Goal: Transaction & Acquisition: Purchase product/service

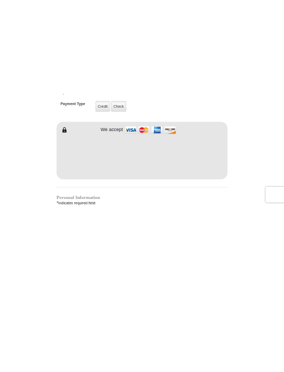
scroll to position [807, 0]
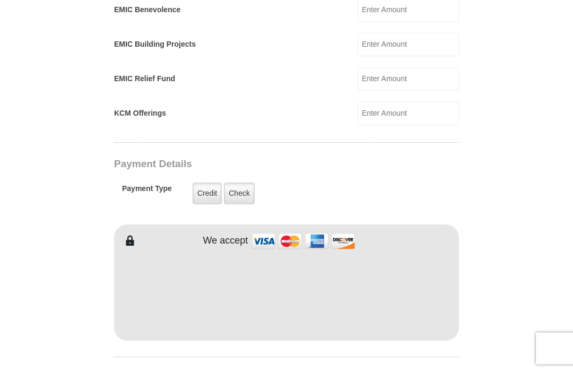
scroll to position [702, 0]
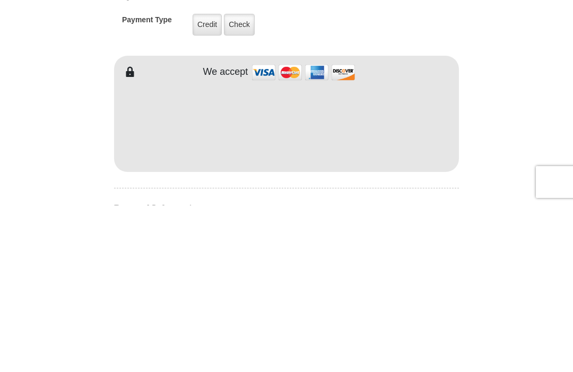
click at [211, 180] on label "Credit" at bounding box center [206, 191] width 29 height 22
click at [0, 0] on input "Credit" at bounding box center [0, 0] width 0 height 0
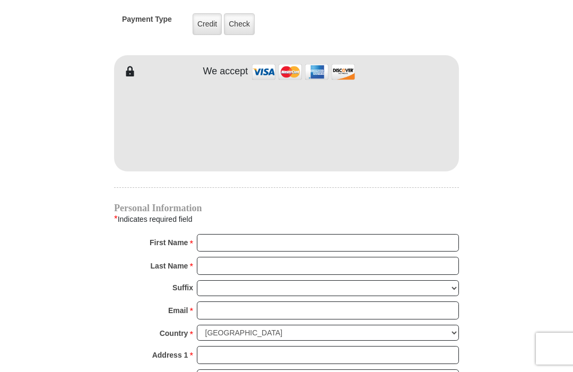
scroll to position [868, 0]
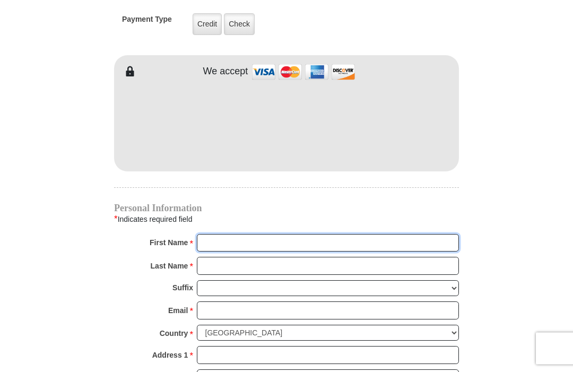
click at [224, 241] on input "First Name *" at bounding box center [328, 243] width 262 height 18
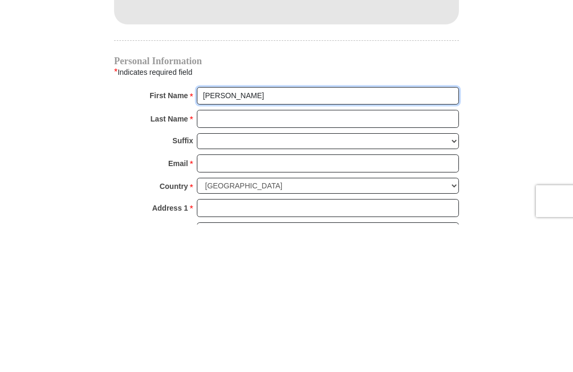
type input "Lesia"
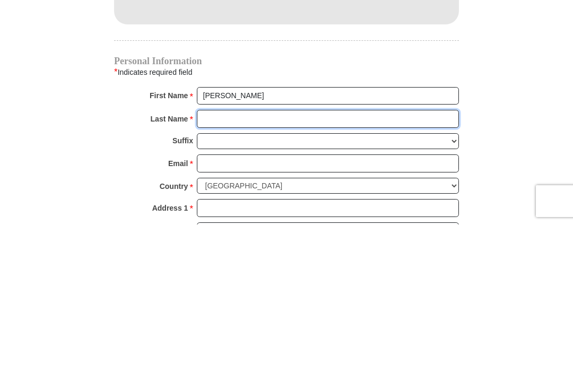
click at [223, 257] on input "Last Name *" at bounding box center [328, 266] width 262 height 18
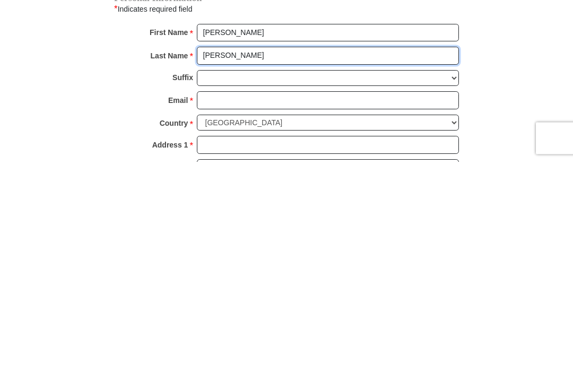
type input "Reed"
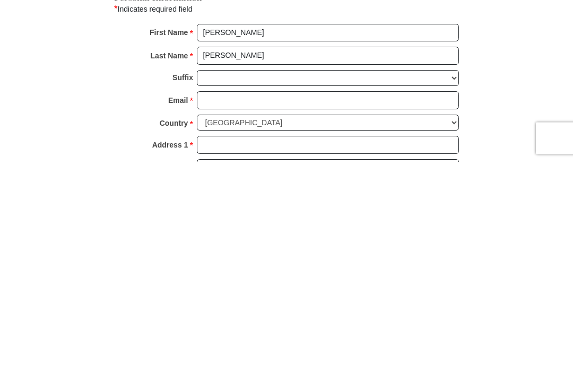
click at [216, 302] on input "Email *" at bounding box center [328, 311] width 262 height 18
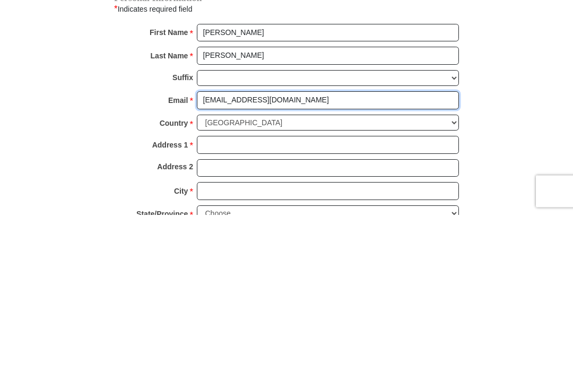
scroll to position [922, 0]
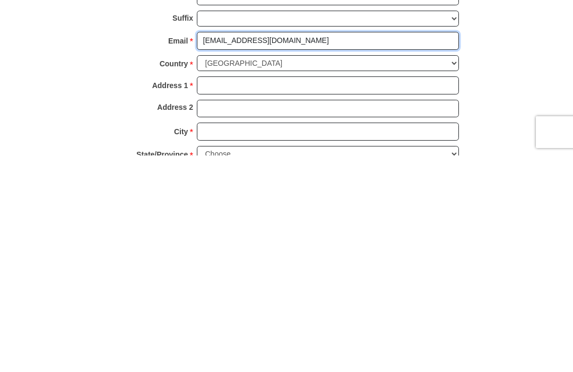
type input "lisabrown2078@yahoo.com"
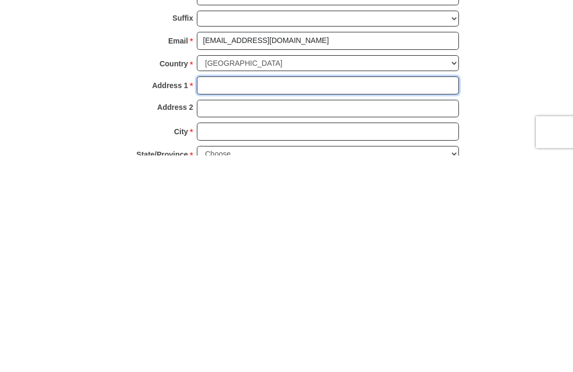
click at [218, 293] on input "Address 1 *" at bounding box center [328, 302] width 262 height 18
type input "P.O. Box 4743"
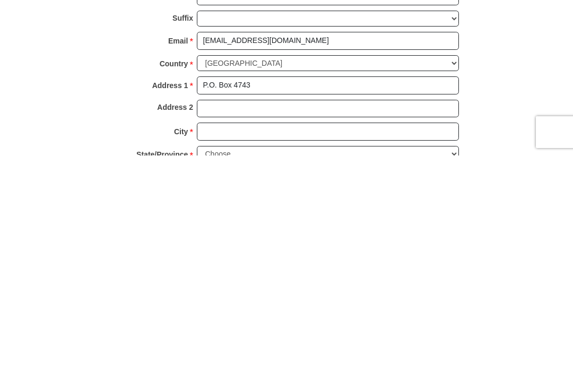
click at [226, 339] on input "City *" at bounding box center [328, 348] width 262 height 18
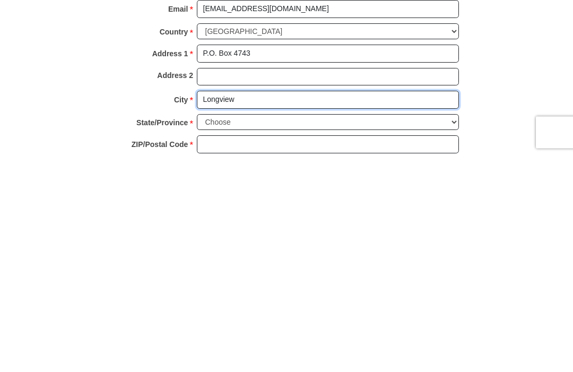
type input "Longview"
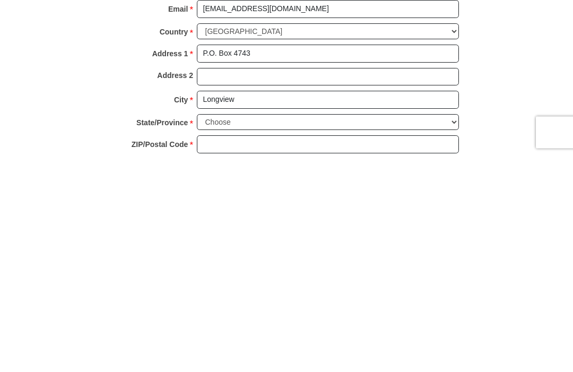
click at [451, 330] on select "Choose Alabama Alaska American Samoa Arizona Arkansas Armed Forces Americas Arm…" at bounding box center [328, 338] width 262 height 16
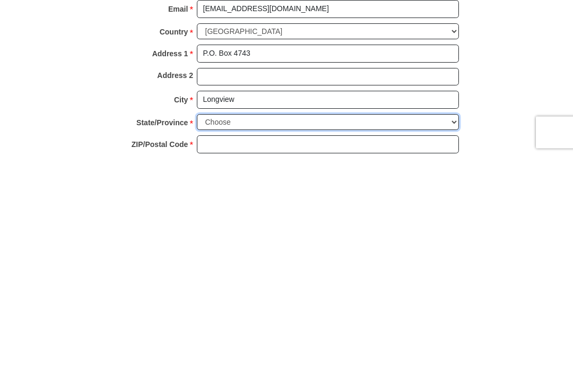
scroll to position [1170, 0]
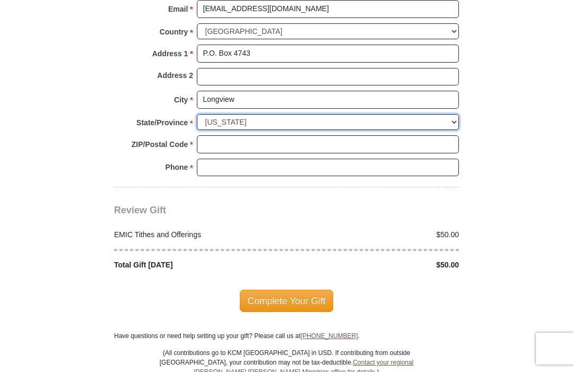
click at [451, 114] on select "Choose Alabama Alaska American Samoa Arizona Arkansas Armed Forces Americas Arm…" at bounding box center [328, 122] width 262 height 16
select select "TX"
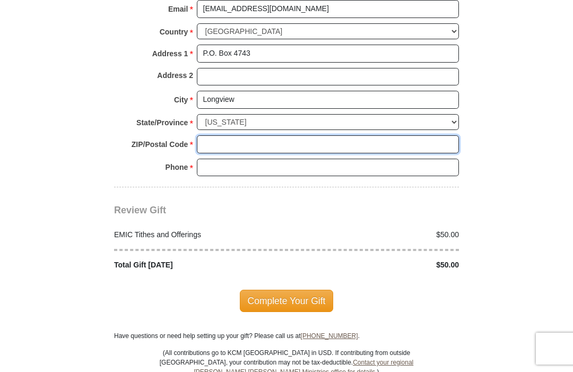
click at [219, 137] on input "ZIP/Postal Code *" at bounding box center [328, 144] width 262 height 18
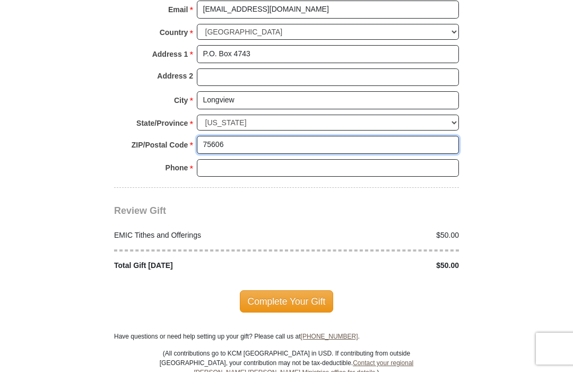
type input "75606"
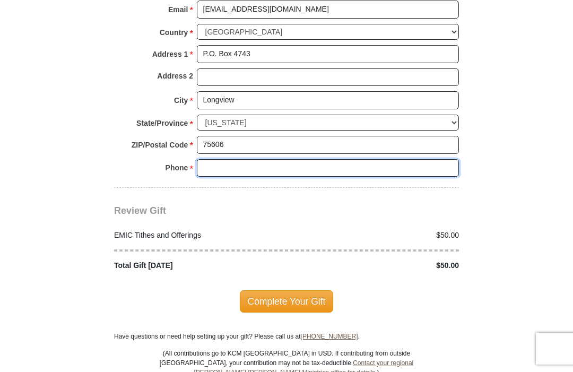
click at [214, 159] on input "Phone * *" at bounding box center [328, 168] width 262 height 18
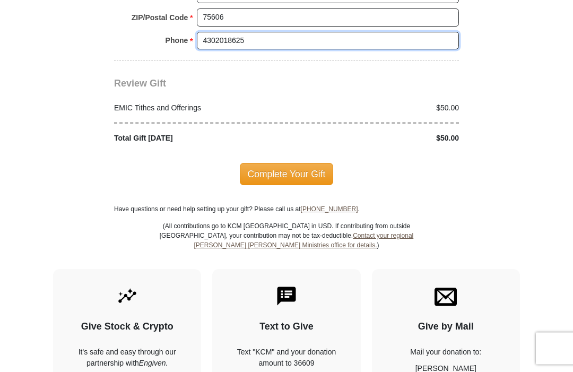
scroll to position [1297, 0]
type input "4302018625"
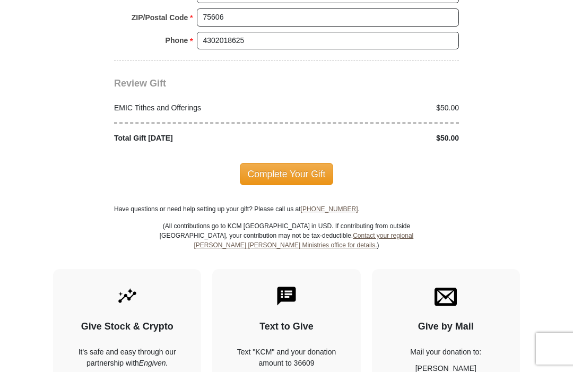
click at [285, 163] on span "Complete Your Gift" at bounding box center [287, 174] width 94 height 22
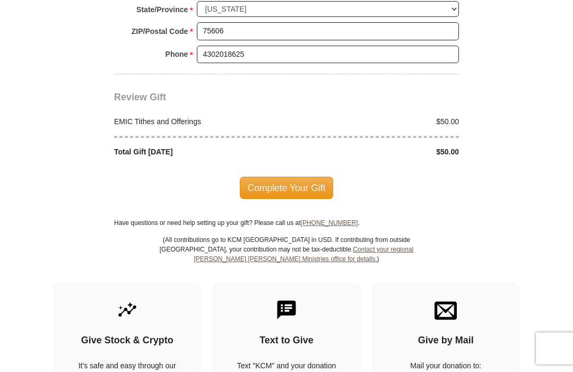
scroll to position [1283, 0]
click at [278, 180] on span "Complete Your Gift" at bounding box center [287, 188] width 94 height 22
